Goal: Transaction & Acquisition: Purchase product/service

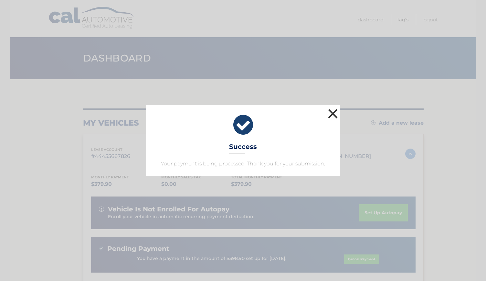
click at [329, 119] on button "×" at bounding box center [333, 113] width 13 height 13
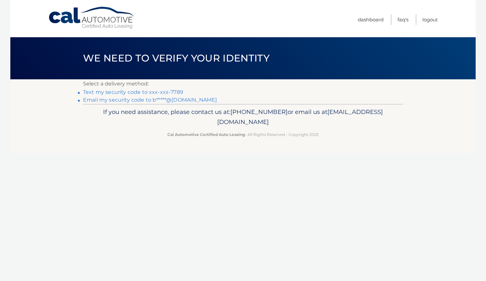
click at [191, 101] on link "Email my security code to b*****@gmail.com" at bounding box center [150, 100] width 134 height 6
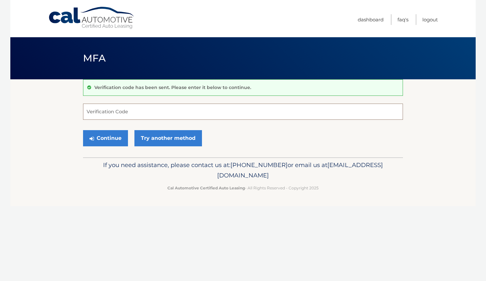
click at [99, 111] on input "Verification Code" at bounding box center [243, 111] width 320 height 16
type input "554435"
click at [83, 130] on button "Continue" at bounding box center [105, 138] width 45 height 16
click at [105, 135] on button "Continue" at bounding box center [105, 138] width 45 height 16
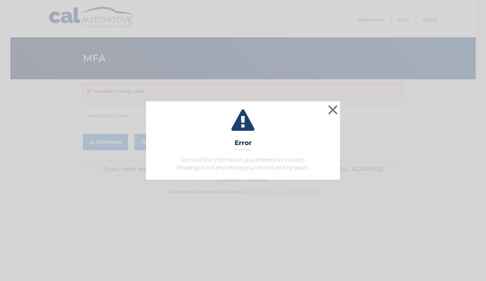
click at [341, 116] on div "× Error Some of the information you entered is incorrect. Please go back and re…" at bounding box center [243, 140] width 481 height 78
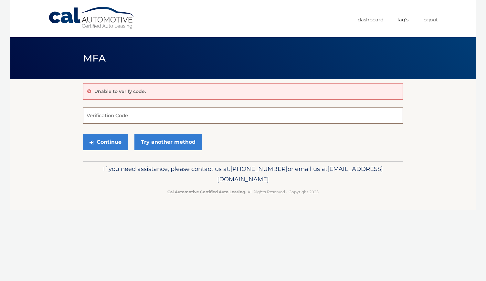
click at [264, 113] on input "Verification Code" at bounding box center [243, 115] width 320 height 16
type input "554435"
click at [83, 134] on button "Continue" at bounding box center [105, 142] width 45 height 16
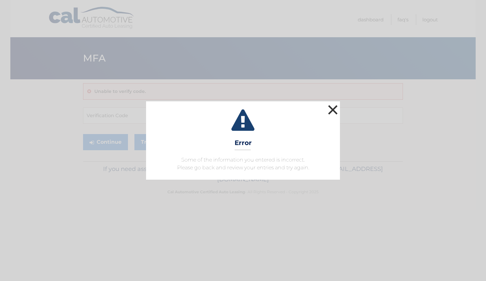
click at [333, 105] on button "×" at bounding box center [333, 109] width 13 height 13
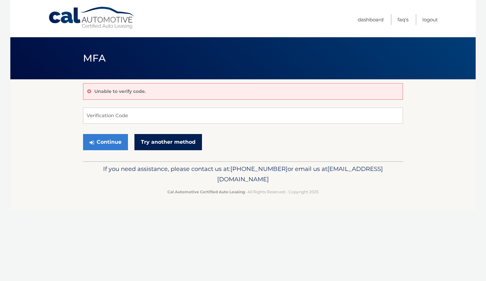
click at [155, 134] on link "Try another method" at bounding box center [168, 142] width 68 height 16
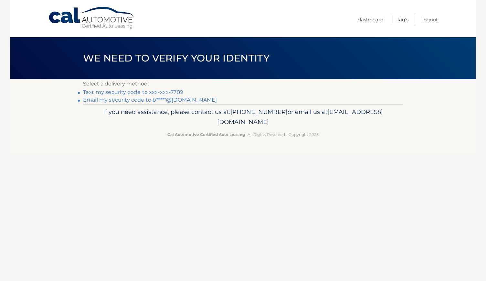
click at [144, 101] on link "Email my security code to b*****@gmail.com" at bounding box center [150, 100] width 134 height 6
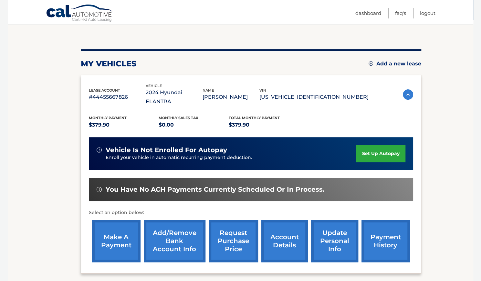
scroll to position [111, 0]
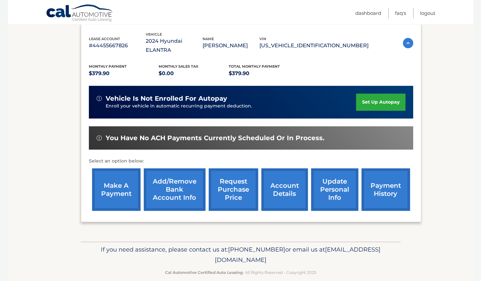
click at [125, 171] on link "make a payment" at bounding box center [116, 189] width 48 height 42
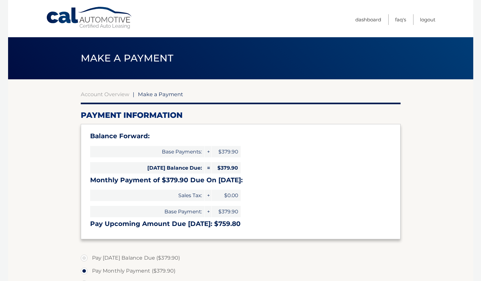
select select "YTM4N2E4NmQtZjU2Ni00ZGFkLTkyOWQtNTUzOWIwZDM2MjJi"
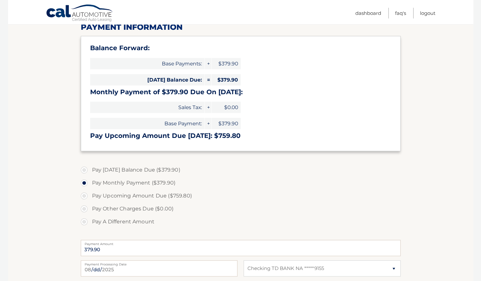
scroll to position [89, 0]
click at [85, 168] on label "Pay [DATE] Balance Due ($379.90)" at bounding box center [241, 169] width 320 height 13
click at [85, 168] on input "Pay [DATE] Balance Due ($379.90)" at bounding box center [86, 168] width 6 height 10
radio input "true"
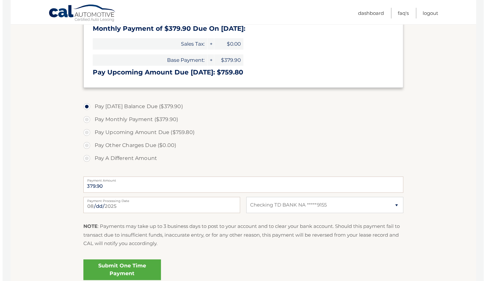
scroll to position [209, 0]
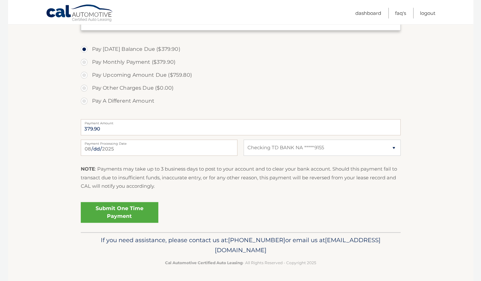
click at [119, 212] on link "Submit One Time Payment" at bounding box center [120, 212] width 78 height 21
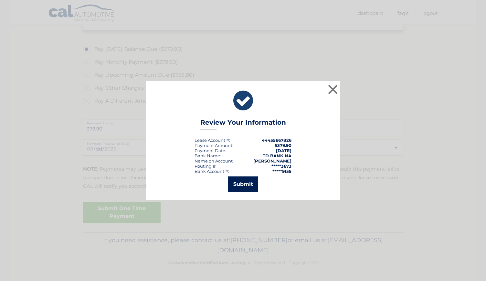
click at [249, 186] on button "Submit" at bounding box center [243, 184] width 30 height 16
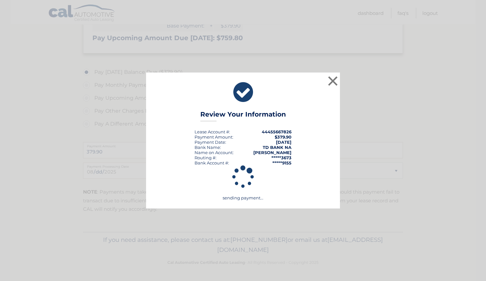
scroll to position [185, 0]
